Goal: Information Seeking & Learning: Learn about a topic

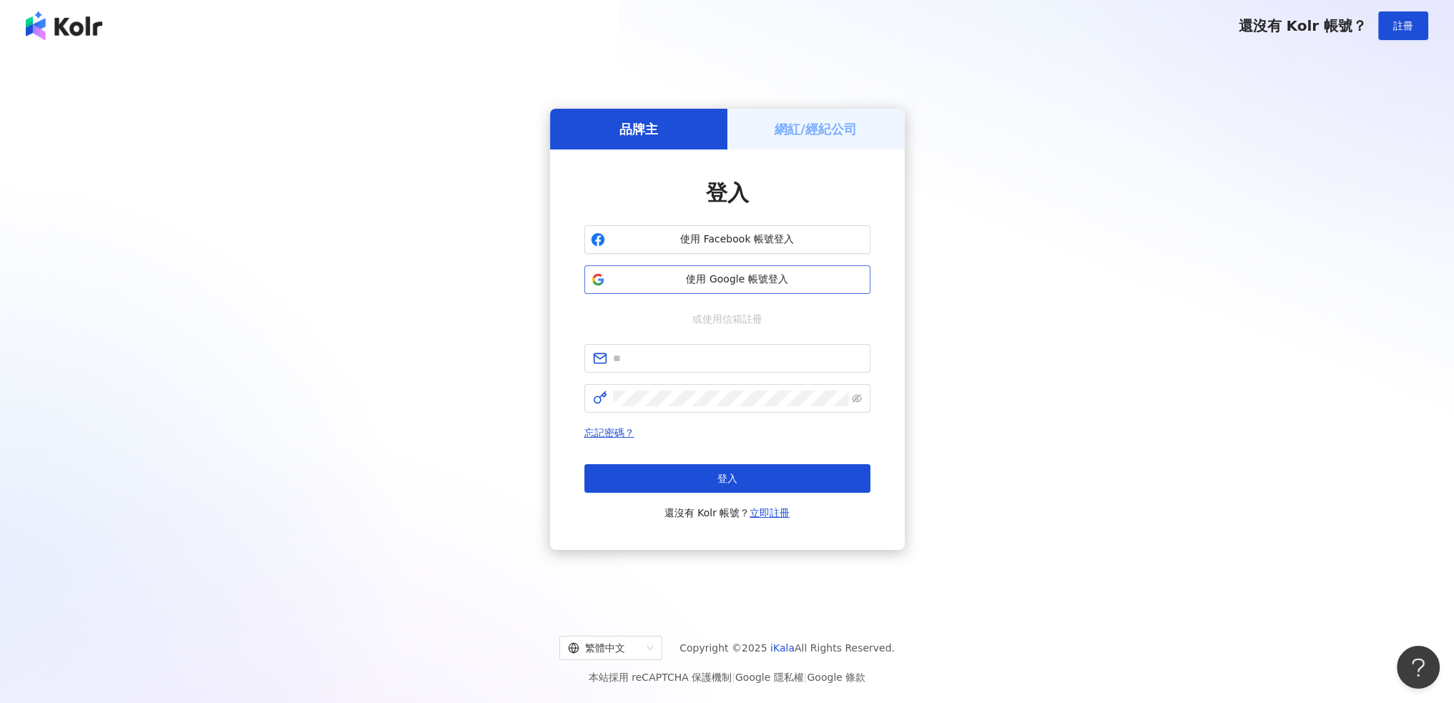
click at [831, 274] on span "使用 Google 帳號登入" at bounding box center [737, 280] width 253 height 14
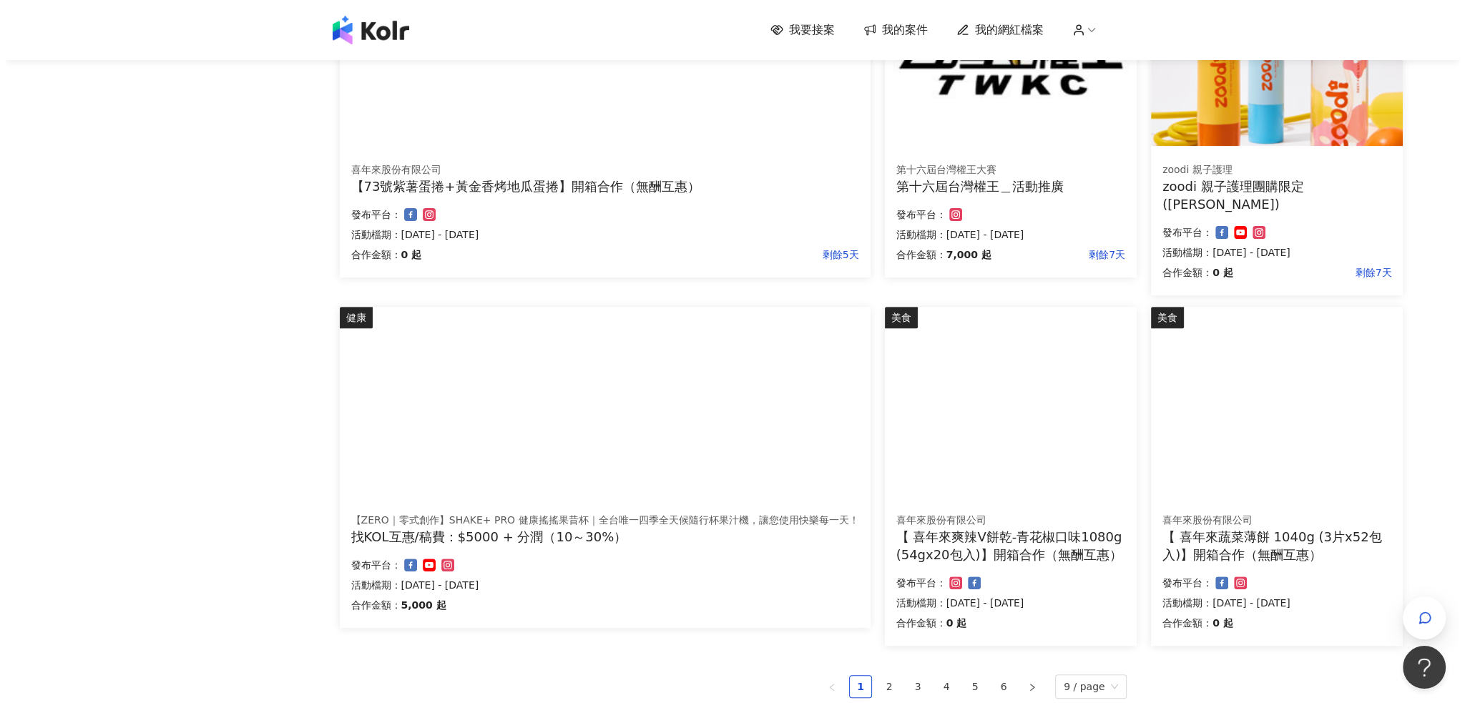
scroll to position [644, 0]
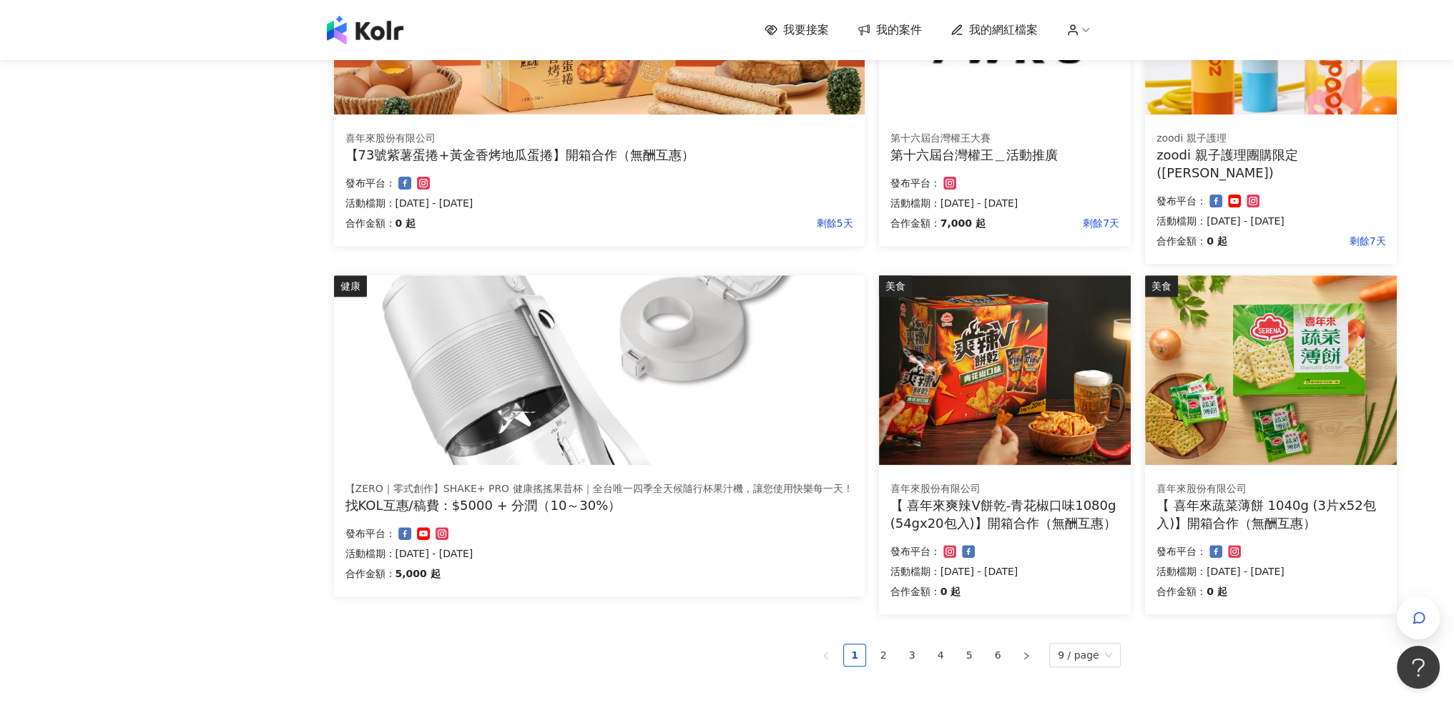
click at [675, 406] on img at bounding box center [599, 370] width 531 height 190
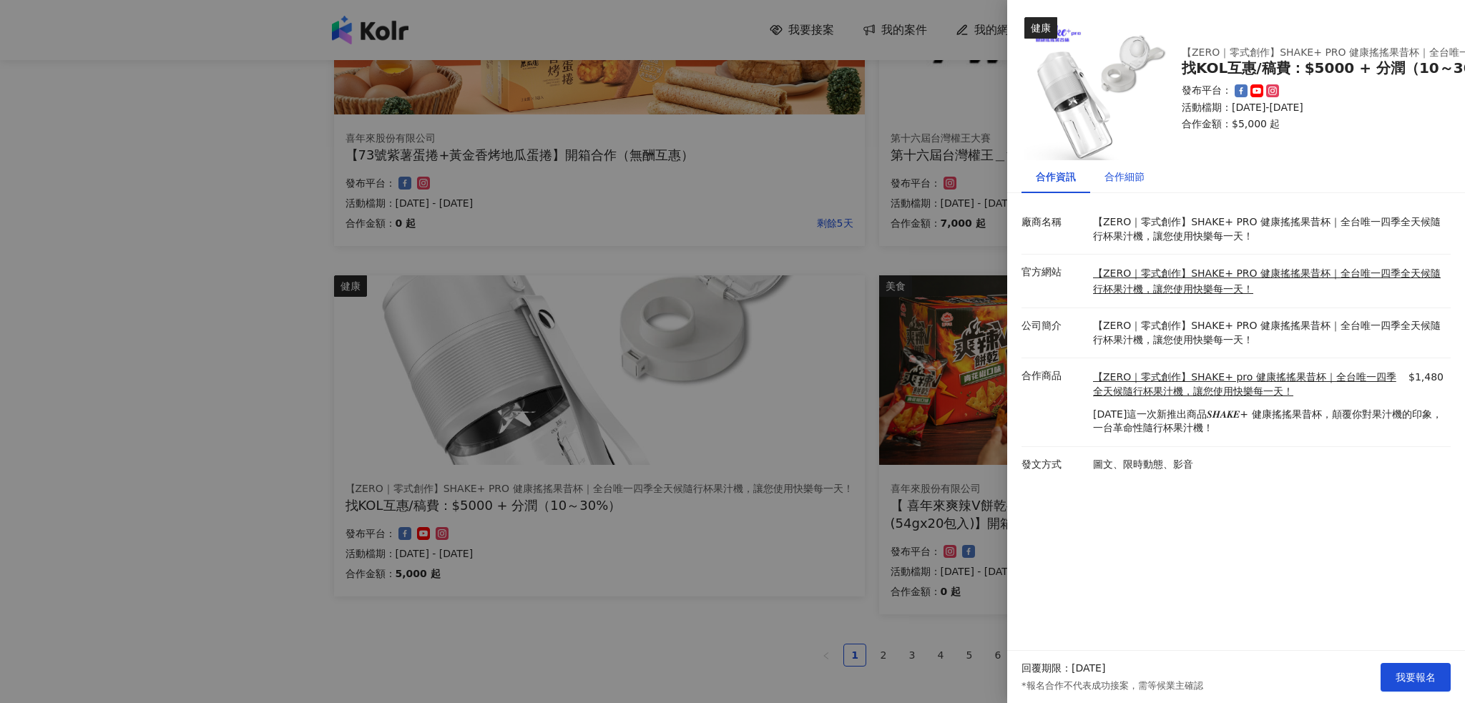
click at [1116, 177] on div "合作細節" at bounding box center [1124, 177] width 40 height 16
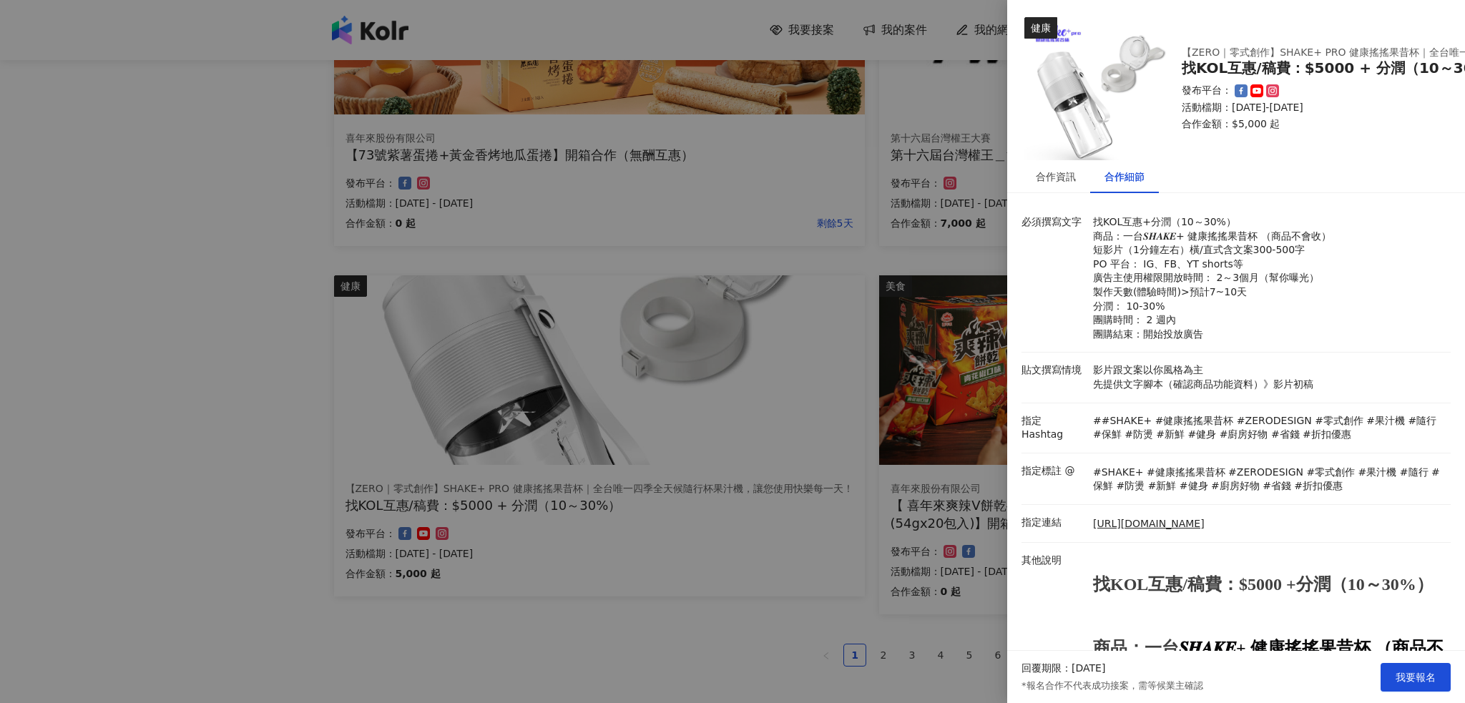
click at [1248, 316] on p "找KOL互惠+分潤（10～30%） 商品：一台𝑺𝑯𝑨𝑲𝑬+ 健康搖搖果昔杯 （商品不會收） 短影片（1分鐘左右）橫/直式含文案300-500字 PO 平台： …" at bounding box center [1268, 278] width 351 height 126
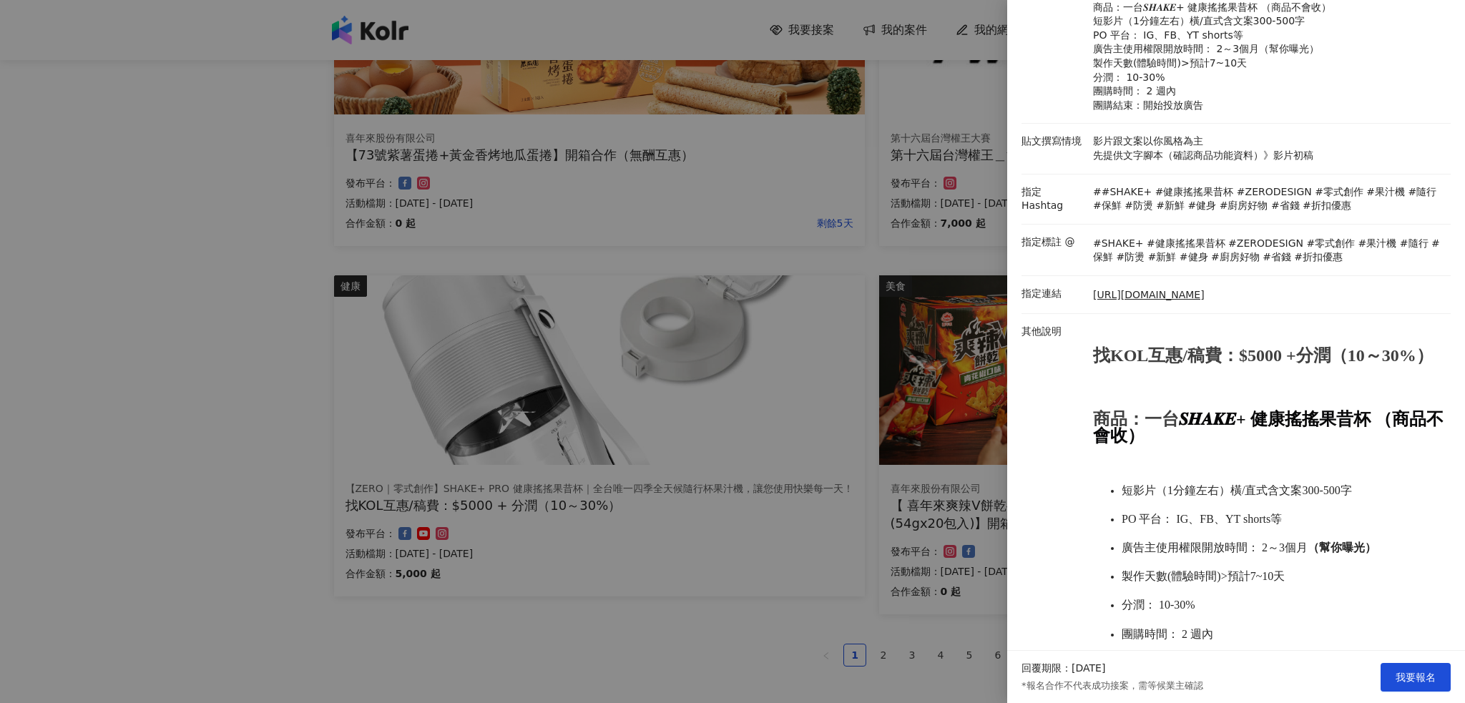
scroll to position [232, 0]
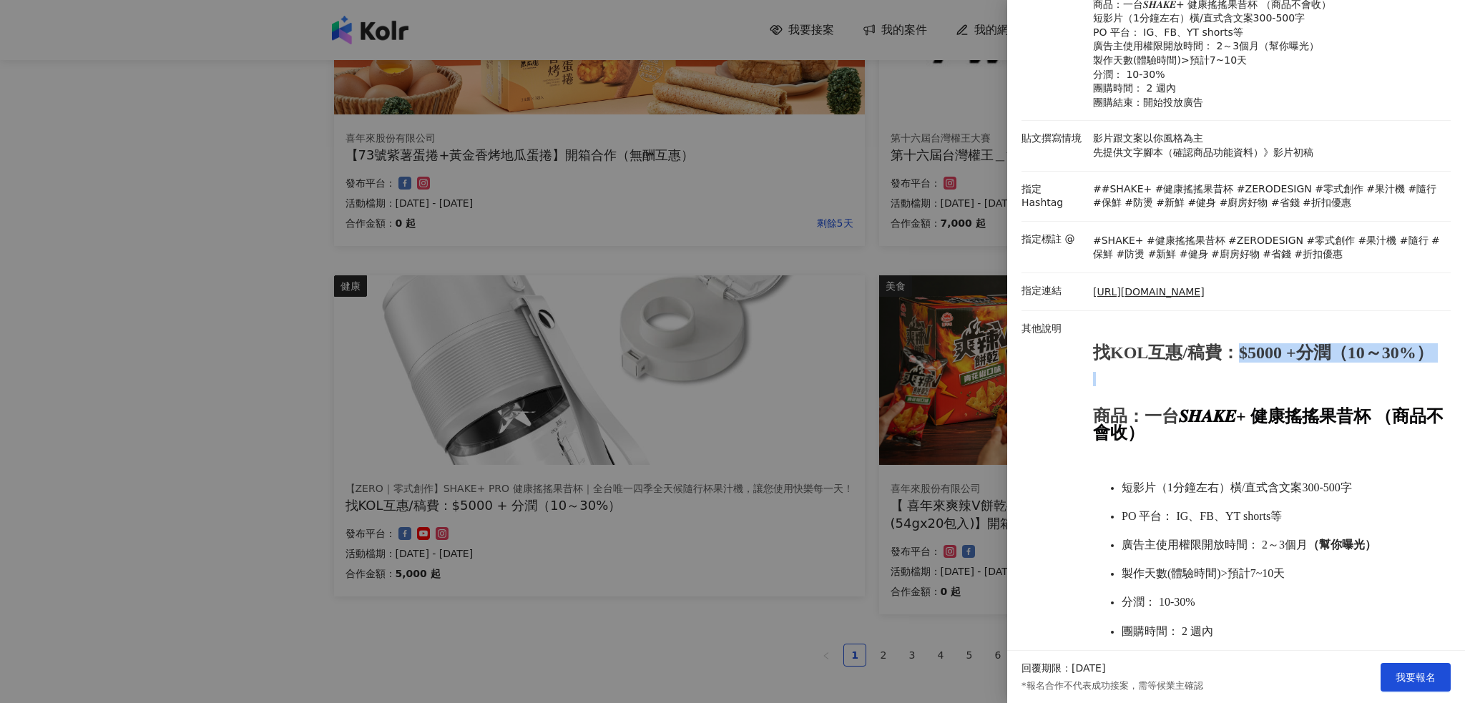
drag, startPoint x: 1235, startPoint y: 354, endPoint x: 1258, endPoint y: 421, distance: 70.6
click at [1258, 420] on p "找KOL互惠/稿費：$5000 +分潤（10～30%） 商品：一台 𝑺𝑯𝑨𝑲𝑬+ 健康搖搖果昔杯 （商品不會收） 短影片（1分鐘左右）橫/直式含文案300-5…" at bounding box center [1268, 519] width 351 height 374
click at [1258, 421] on p "找KOL互惠/稿費：$5000 +分潤（10～30%） 商品：一台 𝑺𝑯𝑨𝑲𝑬+ 健康搖搖果昔杯 （商品不會收） 短影片（1分鐘左右）橫/直式含文案300-5…" at bounding box center [1268, 519] width 351 height 374
drag, startPoint x: 1232, startPoint y: 380, endPoint x: 1259, endPoint y: 436, distance: 62.7
click at [1259, 436] on p "找KOL互惠/稿費：$5000 +分潤（10～30%） 商品：一台 𝑺𝑯𝑨𝑲𝑬+ 健康搖搖果昔杯 （商品不會收） 短影片（1分鐘左右）橫/直式含文案300-5…" at bounding box center [1268, 519] width 351 height 374
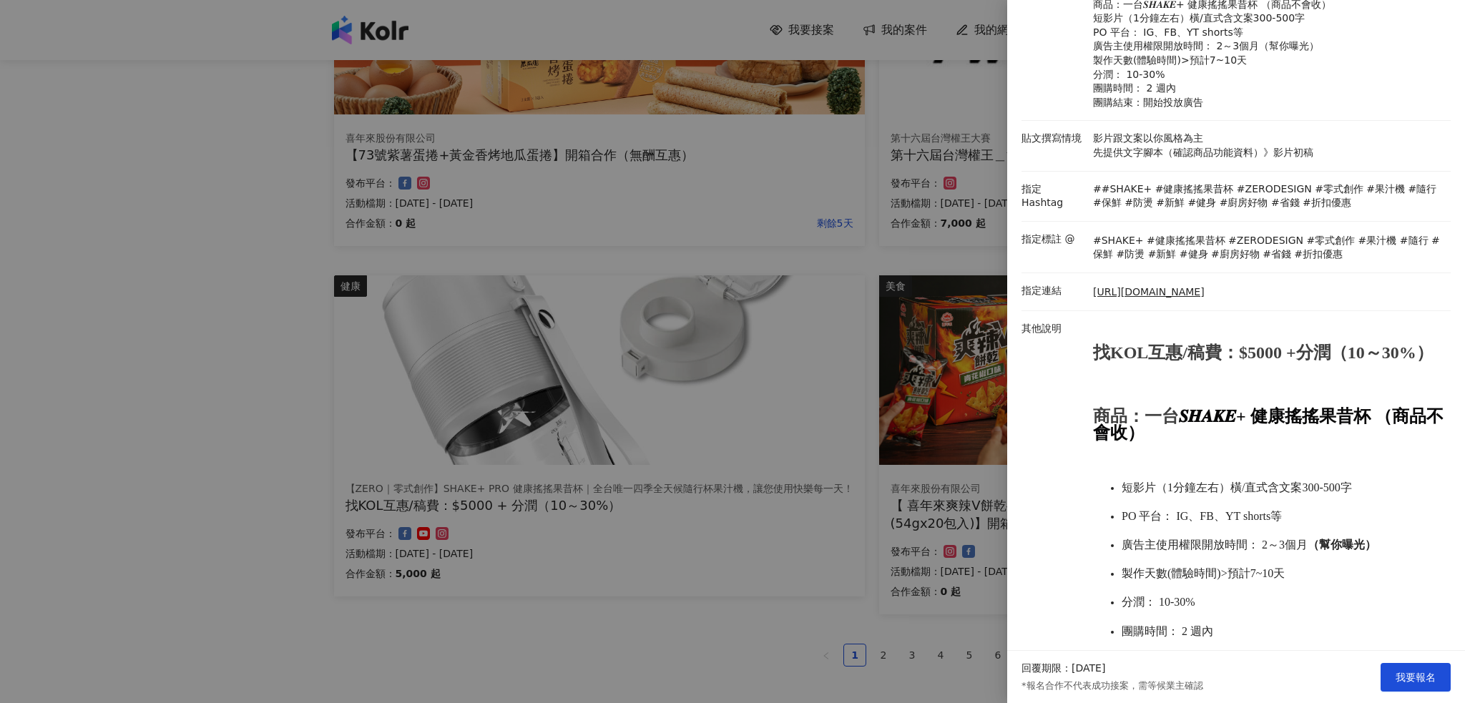
click at [1259, 436] on strong "𝑺𝑯𝑨𝑲𝑬+ 健康搖搖果昔杯 （商品不會收）" at bounding box center [1268, 424] width 351 height 35
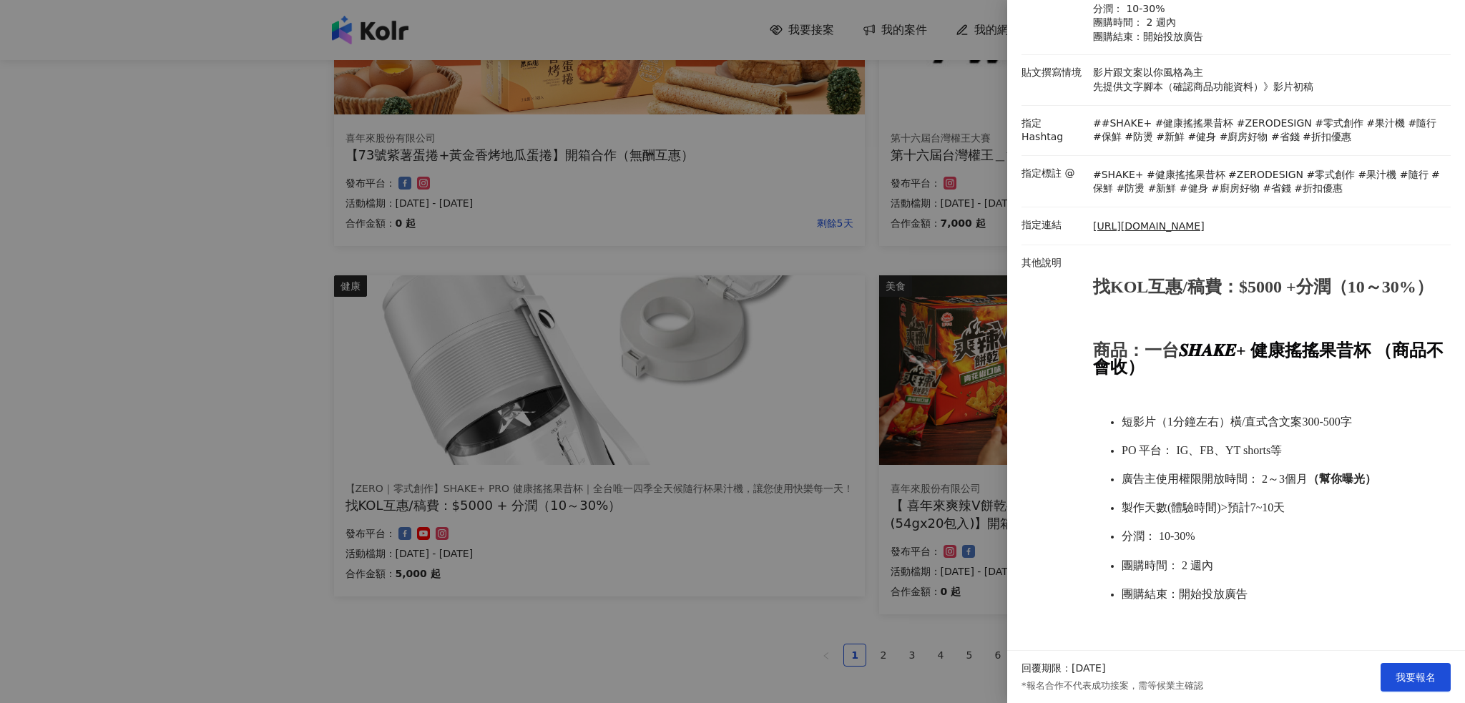
scroll to position [112, 0]
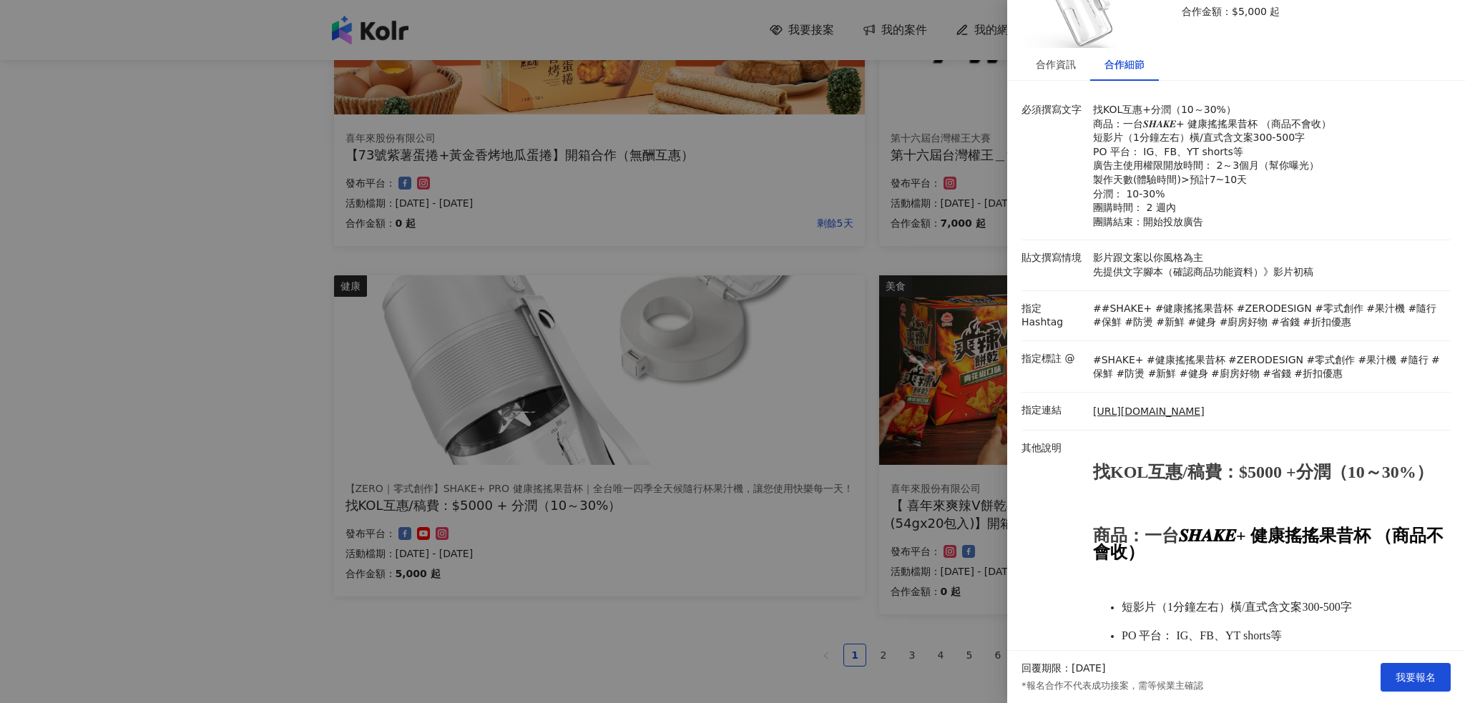
click at [770, 607] on div at bounding box center [732, 351] width 1465 height 703
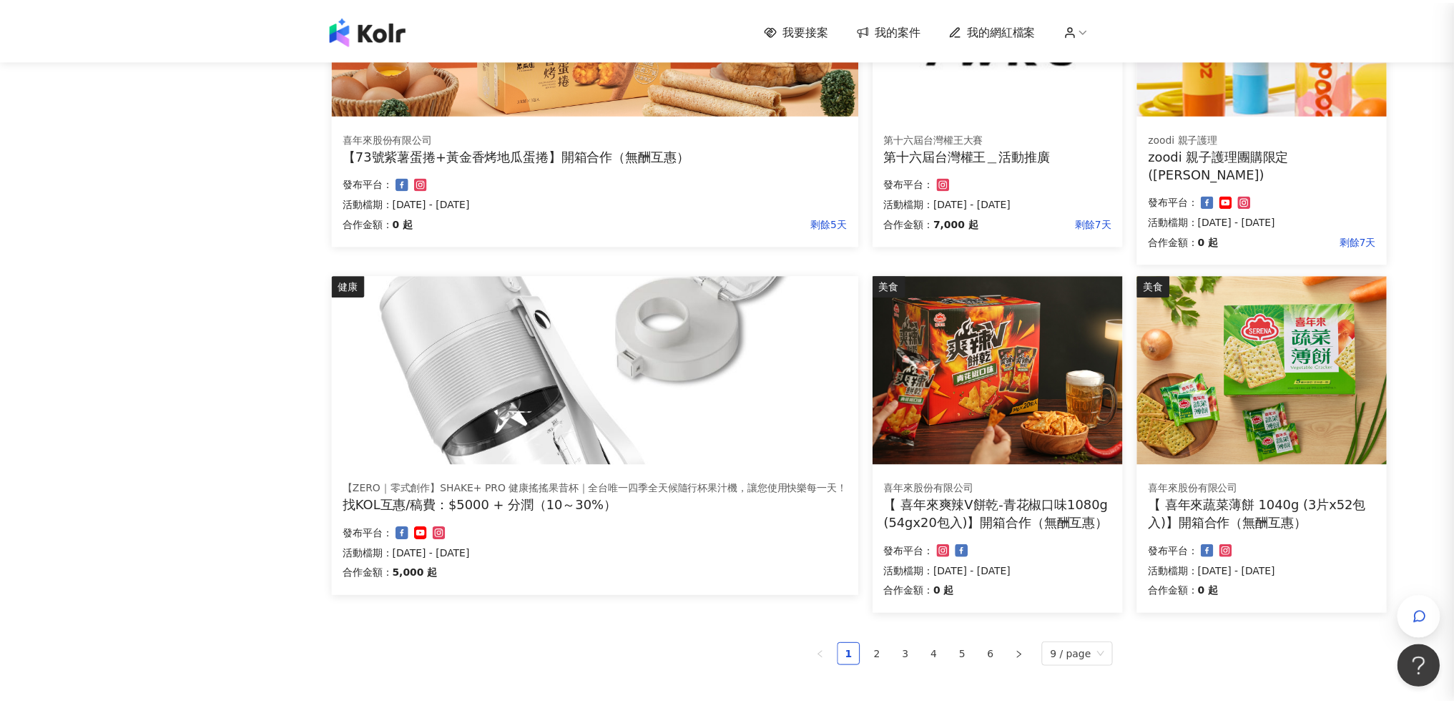
scroll to position [0, 0]
